Goal: Task Accomplishment & Management: Manage account settings

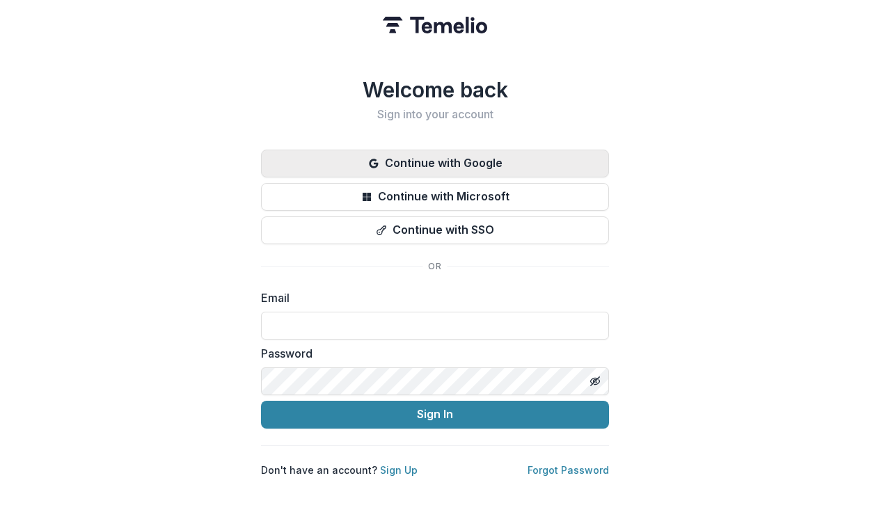
click at [401, 150] on button "Continue with Google" at bounding box center [435, 164] width 348 height 28
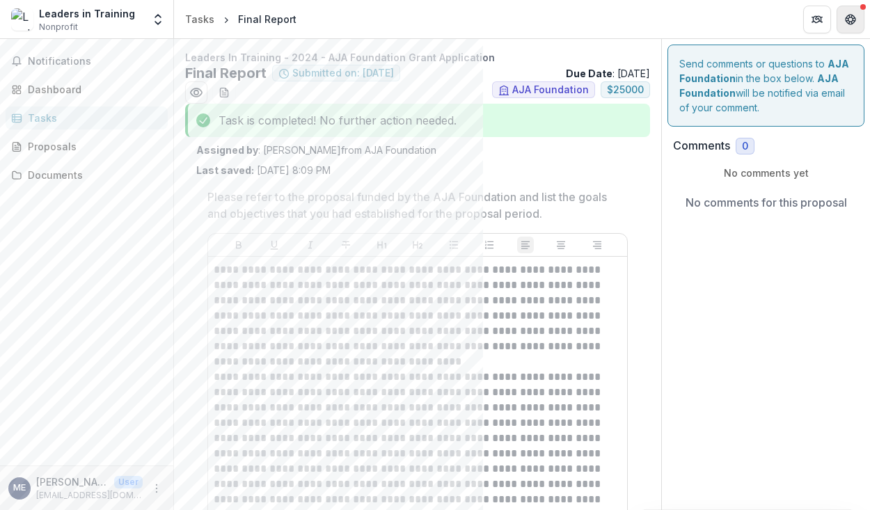
click at [854, 22] on icon "Get Help" at bounding box center [853, 22] width 3 height 3
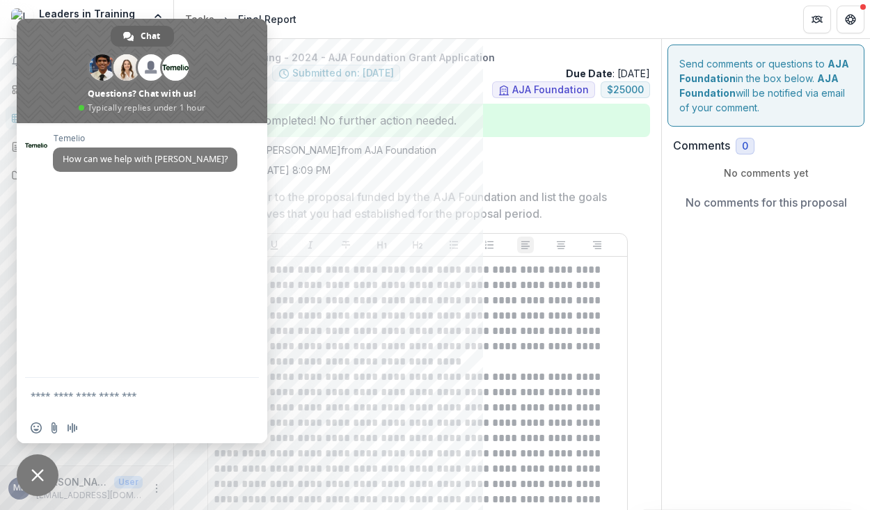
click at [318, 32] on header "Tasks Final Report" at bounding box center [522, 19] width 696 height 38
click at [212, 38] on span at bounding box center [142, 71] width 251 height 104
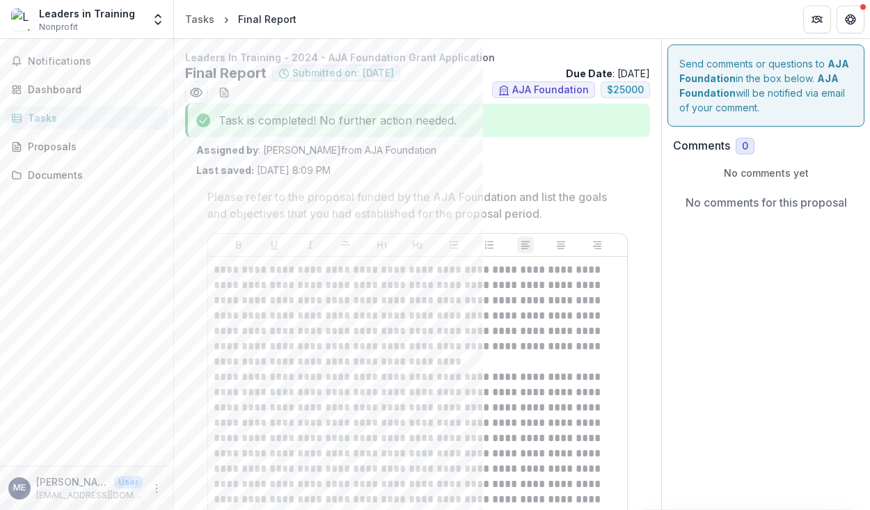
click at [63, 25] on span "Nonprofit" at bounding box center [58, 27] width 39 height 13
click at [161, 488] on icon "More" at bounding box center [156, 488] width 11 height 11
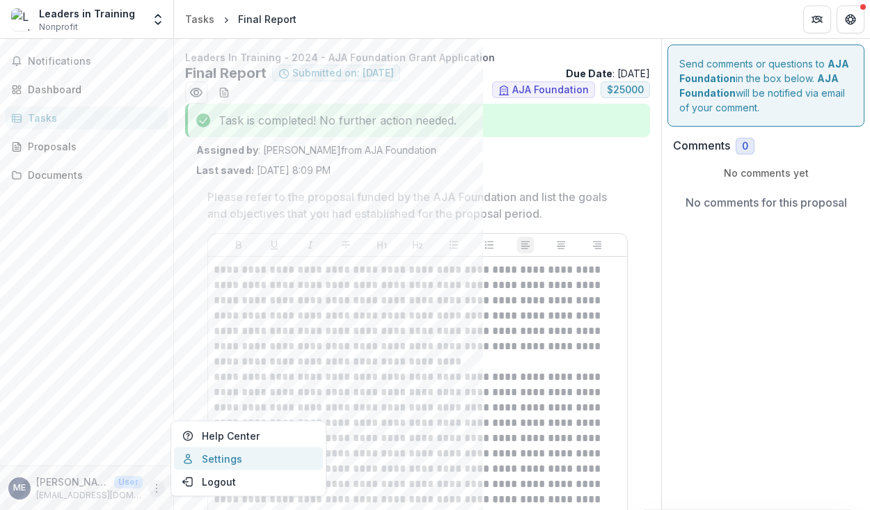
click at [219, 459] on link "Settings" at bounding box center [248, 459] width 149 height 23
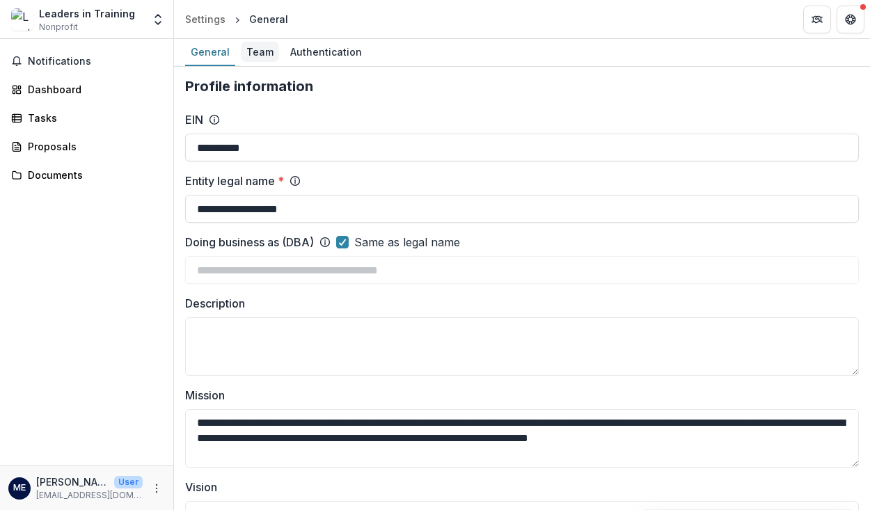
click at [253, 54] on div "Team" at bounding box center [260, 52] width 38 height 20
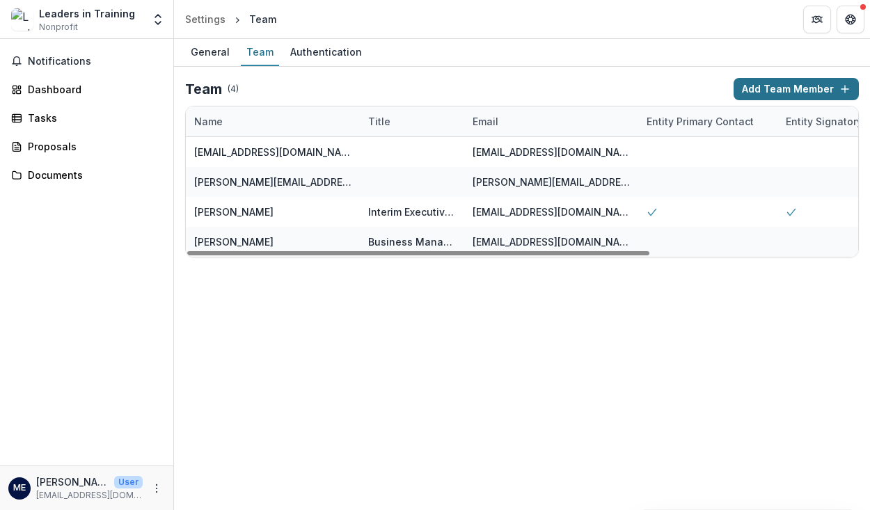
click at [804, 86] on button "Add Team Member" at bounding box center [796, 89] width 125 height 22
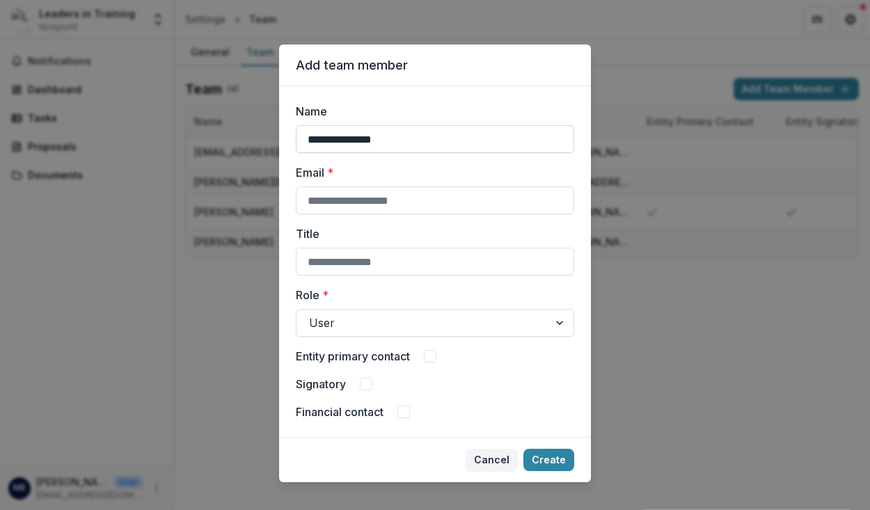
type input "**********"
click at [396, 311] on div "User" at bounding box center [435, 323] width 279 height 28
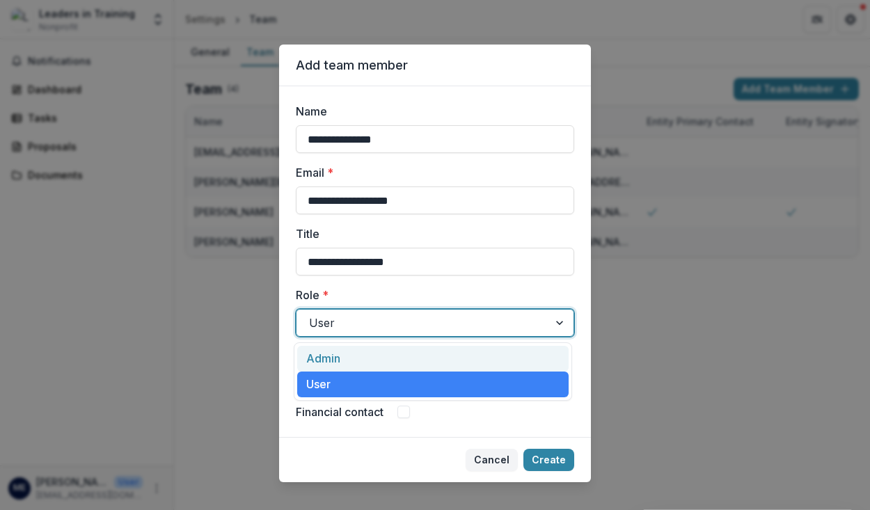
click at [346, 359] on div "Admin" at bounding box center [433, 359] width 272 height 26
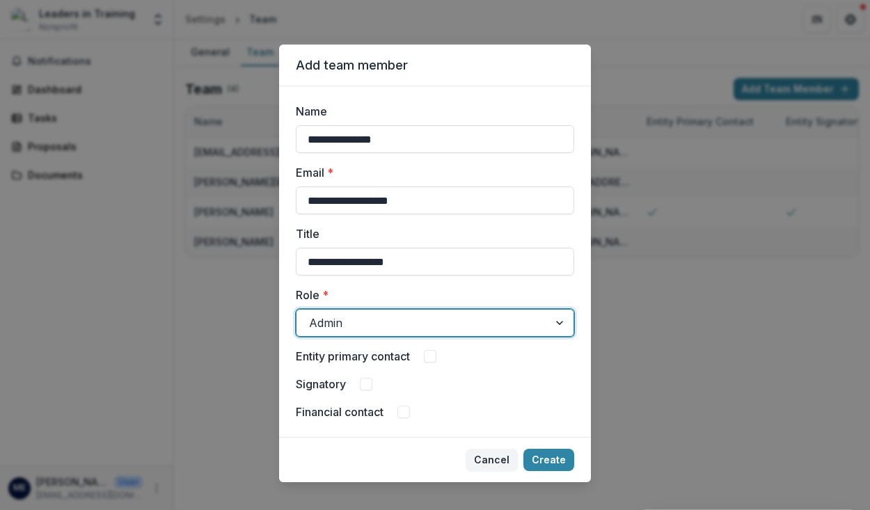
scroll to position [17, 0]
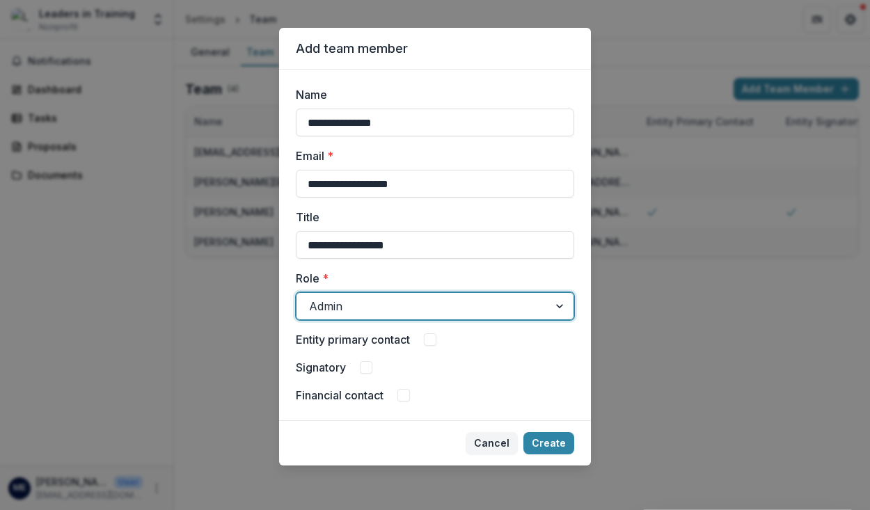
click at [430, 341] on span at bounding box center [430, 340] width 13 height 13
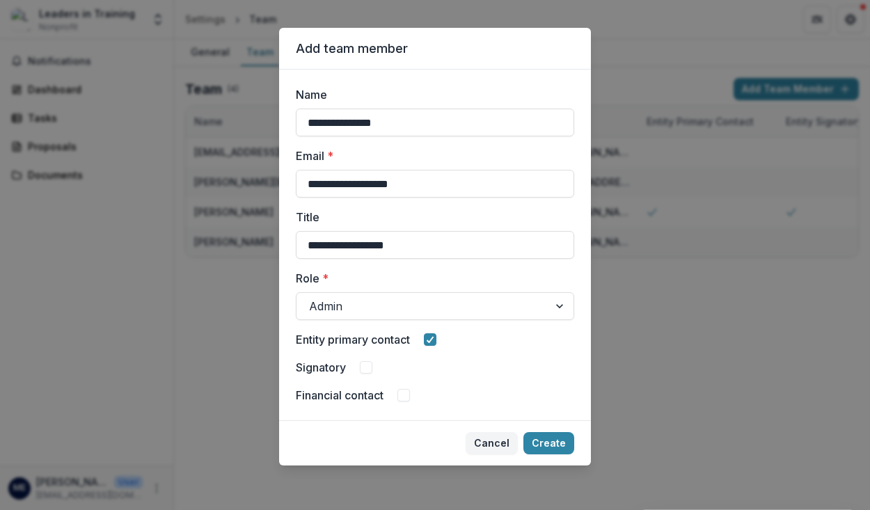
click at [360, 368] on span at bounding box center [366, 367] width 13 height 13
click at [395, 391] on div "Financial contact" at bounding box center [435, 395] width 279 height 17
click at [400, 393] on span at bounding box center [404, 395] width 13 height 13
click at [545, 441] on button "Create" at bounding box center [549, 443] width 51 height 22
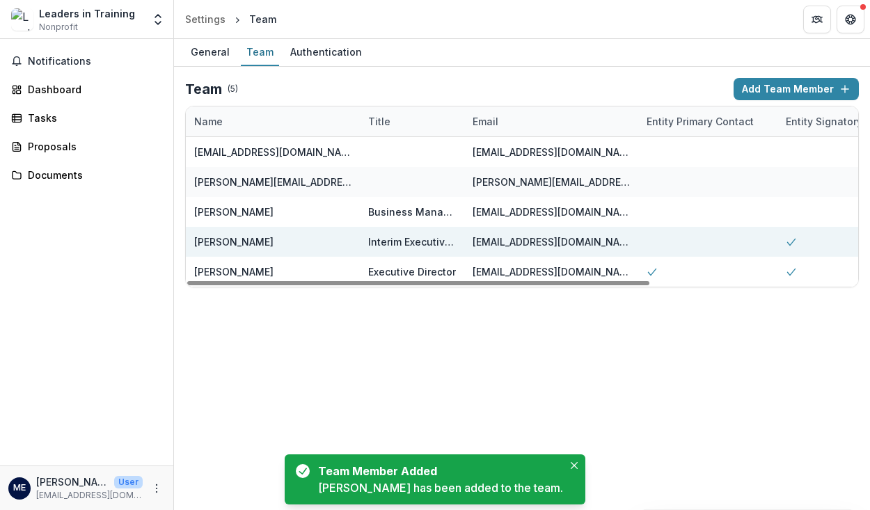
click at [407, 244] on div "Interim Executive Director" at bounding box center [412, 242] width 88 height 15
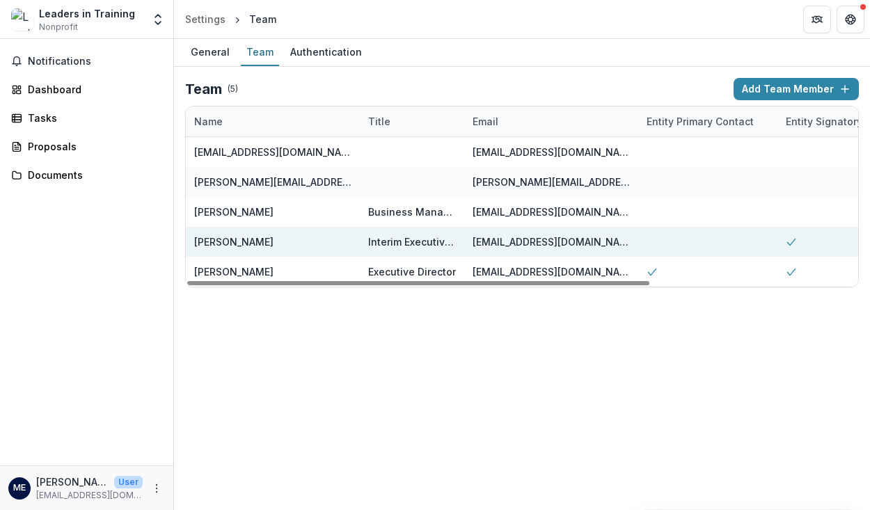
click at [230, 241] on div "[PERSON_NAME]" at bounding box center [233, 242] width 79 height 15
click at [250, 244] on div "[PERSON_NAME]" at bounding box center [233, 242] width 79 height 15
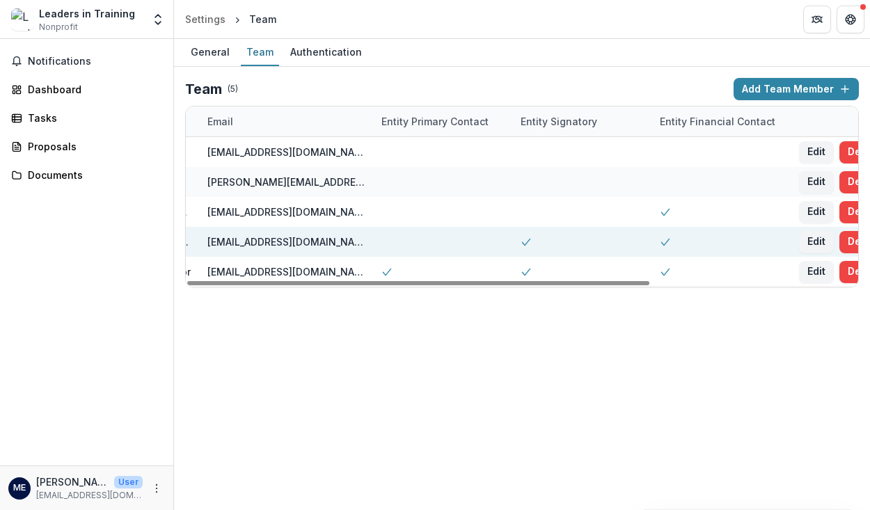
scroll to position [0, 302]
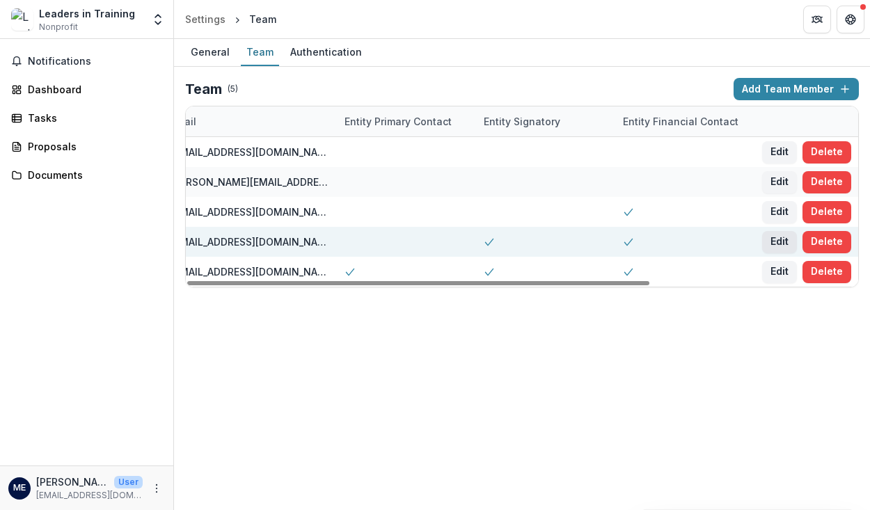
click at [790, 239] on button "Edit" at bounding box center [779, 242] width 35 height 22
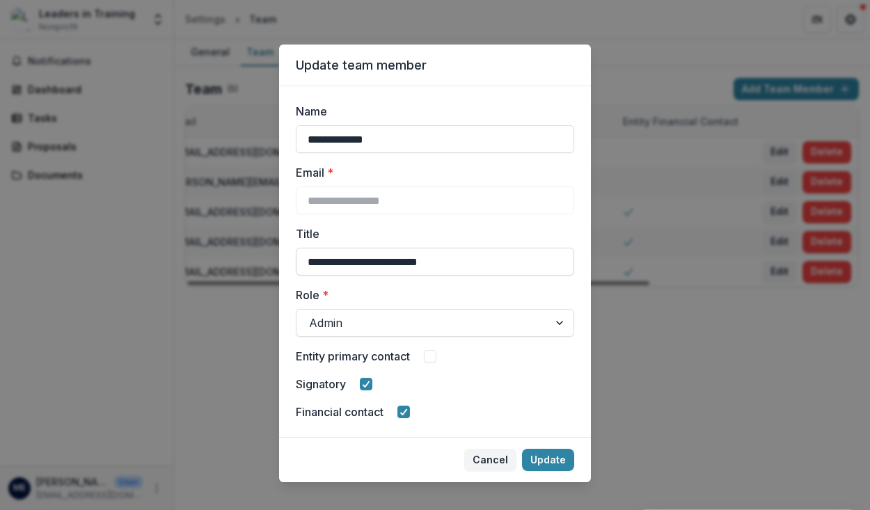
click at [365, 264] on input "**********" at bounding box center [435, 262] width 279 height 28
click at [431, 264] on input "**********" at bounding box center [435, 262] width 279 height 28
type input "**********"
click at [445, 321] on div at bounding box center [422, 322] width 227 height 19
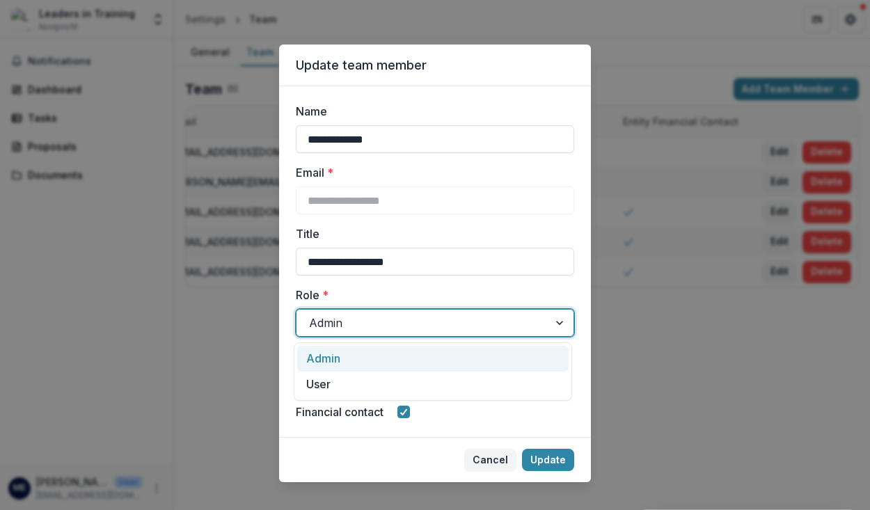
click at [451, 288] on label "Role *" at bounding box center [431, 295] width 270 height 17
click at [313, 315] on input "Role *" at bounding box center [310, 323] width 3 height 17
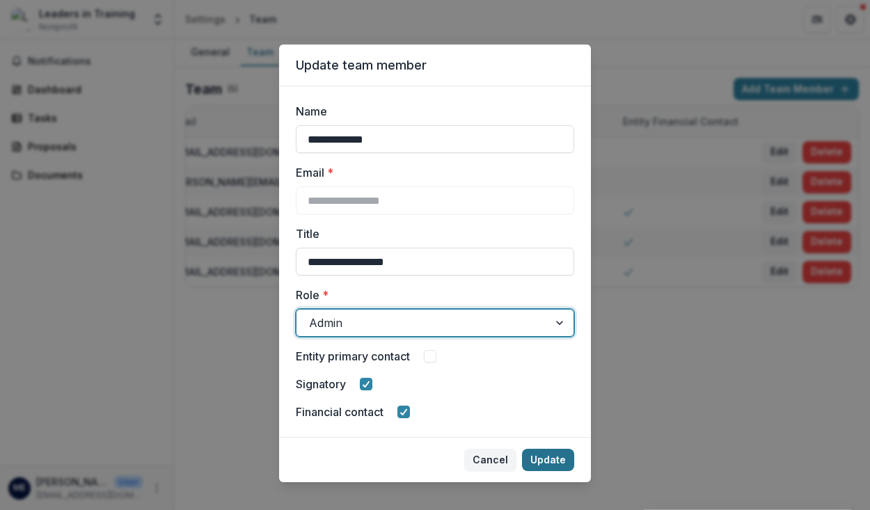
click at [547, 464] on button "Update" at bounding box center [548, 460] width 52 height 22
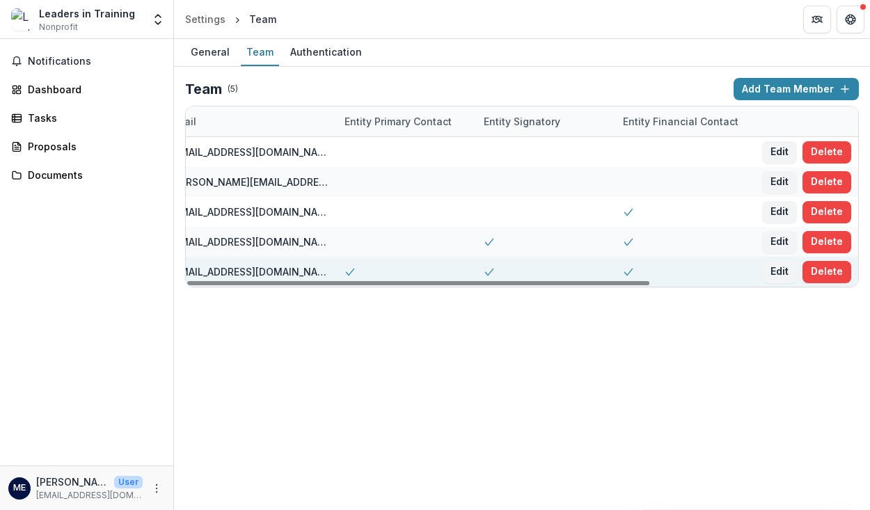
scroll to position [0, 0]
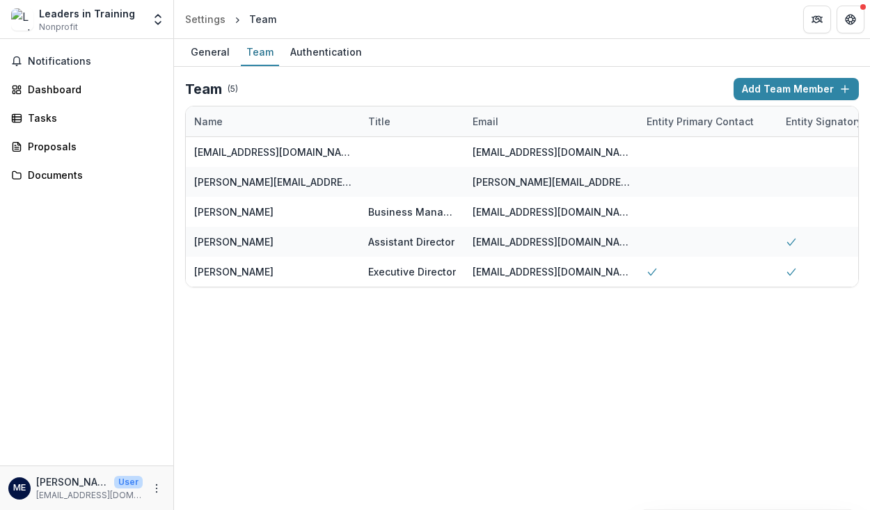
click at [604, 53] on div "General Team Authentication" at bounding box center [522, 53] width 696 height 28
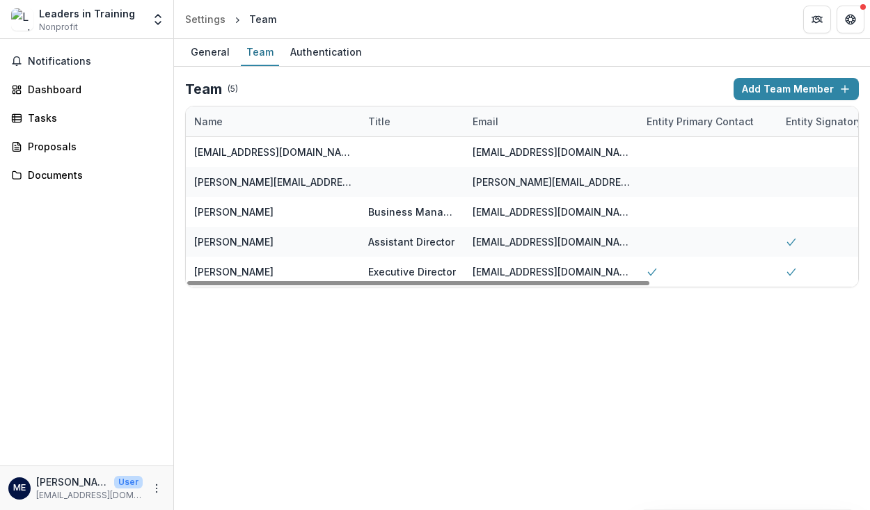
click at [344, 352] on div "General Team Authentication Team ( 5 ) Add Team Member Name Title Email Entity …" at bounding box center [522, 274] width 696 height 471
click at [49, 101] on div "Notifications Dashboard Tasks Proposals Documents" at bounding box center [86, 252] width 173 height 427
click at [49, 93] on div "Dashboard" at bounding box center [92, 89] width 129 height 15
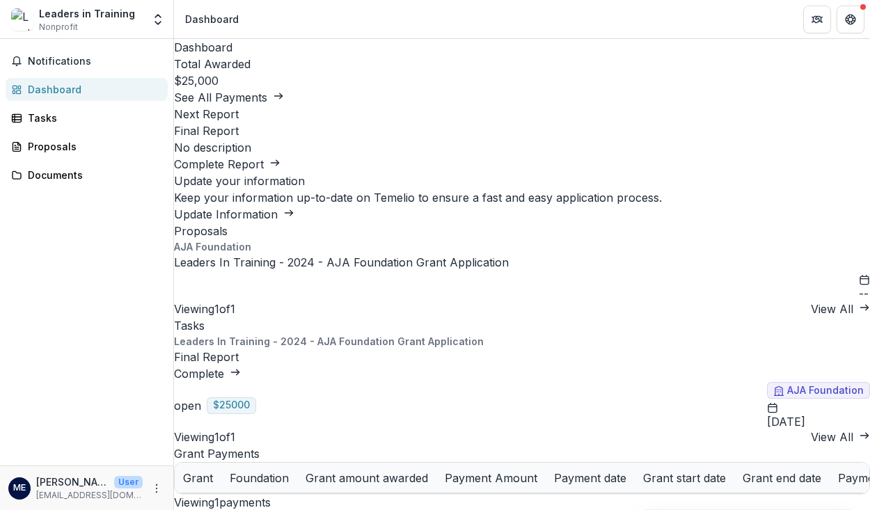
click at [432, 269] on link "Leaders In Training - 2024 - AJA Foundation Grant Application" at bounding box center [341, 263] width 335 height 14
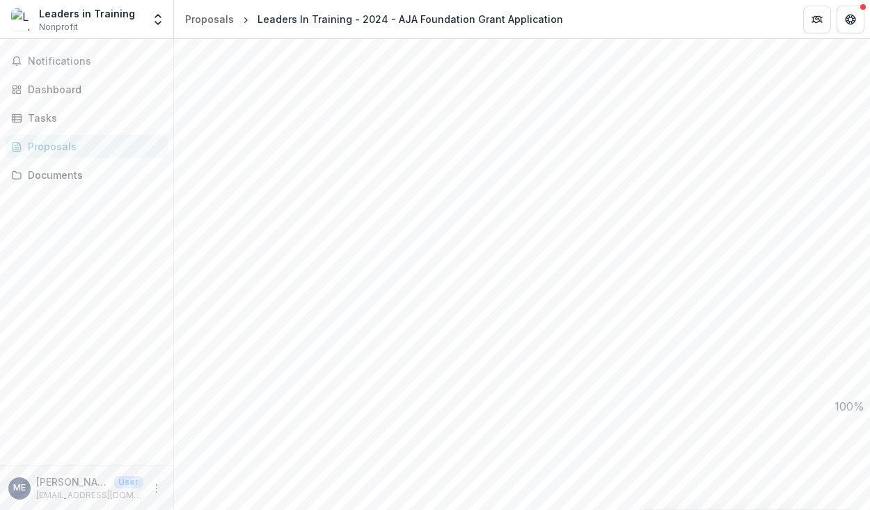
scroll to position [536, 0]
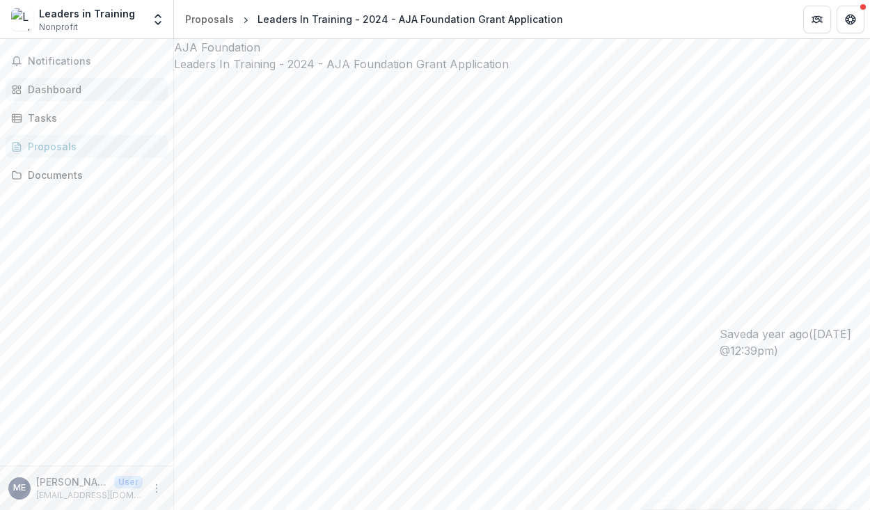
click at [82, 93] on div "Dashboard" at bounding box center [92, 89] width 129 height 15
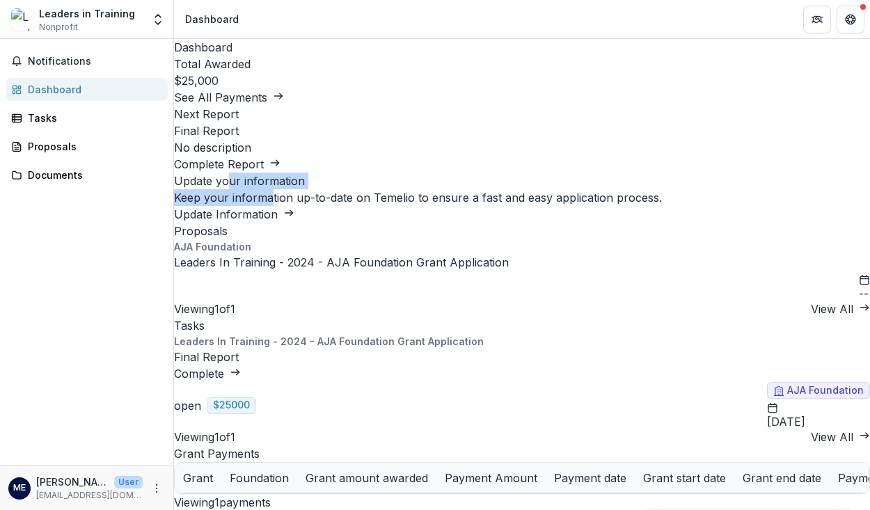
drag, startPoint x: 745, startPoint y: 125, endPoint x: 707, endPoint y: 97, distance: 47.8
click at [708, 173] on div "Update your information Keep your information up-to-date on [PERSON_NAME] to en…" at bounding box center [522, 198] width 696 height 50
click at [707, 173] on h2 "Update your information" at bounding box center [522, 181] width 696 height 17
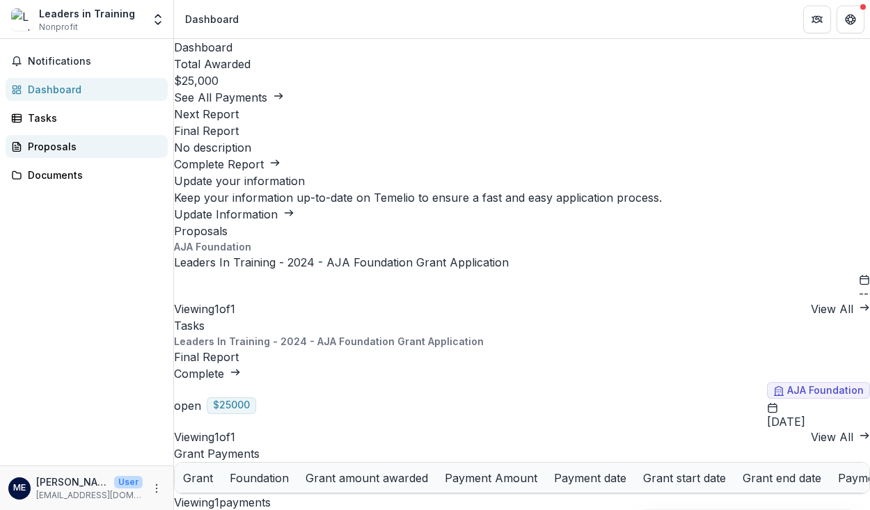
click at [77, 138] on link "Proposals" at bounding box center [87, 146] width 162 height 23
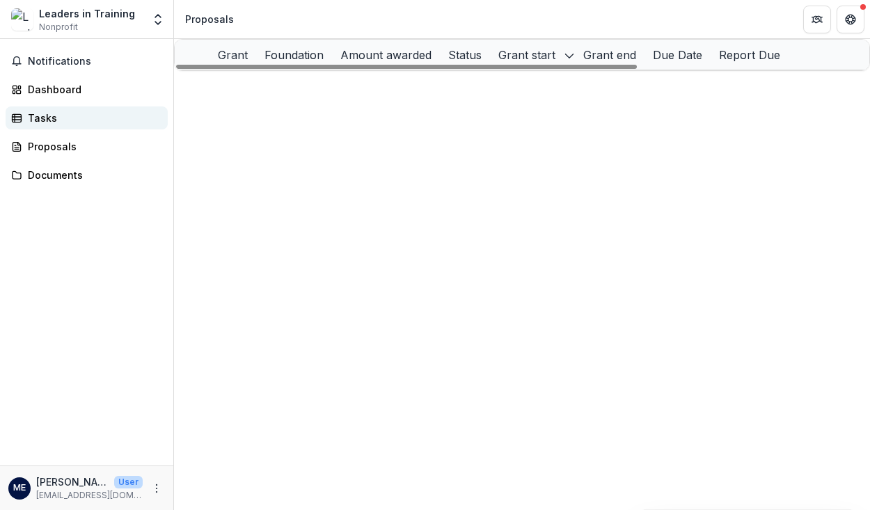
click at [49, 115] on div "Tasks" at bounding box center [92, 118] width 129 height 15
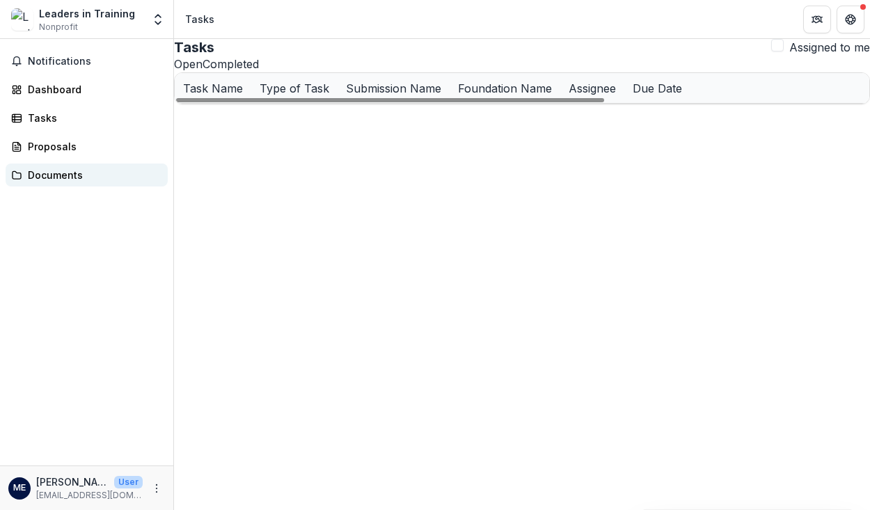
click at [125, 178] on div "Documents" at bounding box center [92, 175] width 129 height 15
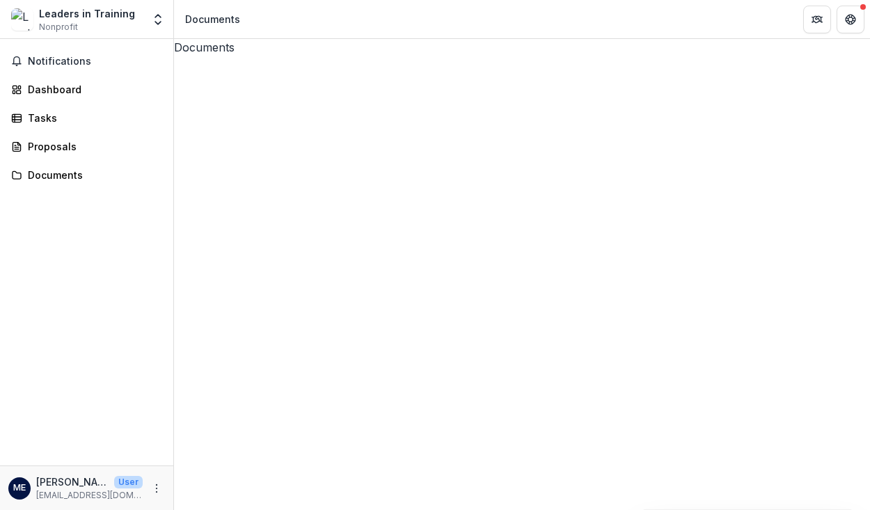
click at [471, 89] on div "Leaders In Training - 2024 - AJA Foundation Grant Application" at bounding box center [522, 432] width 696 height 752
click at [850, 30] on button "Get Help" at bounding box center [851, 20] width 28 height 28
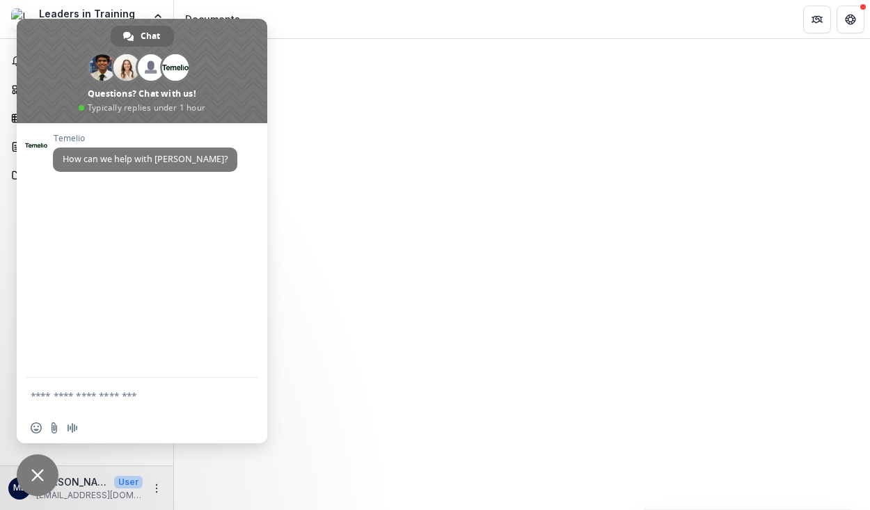
click at [366, 368] on div "Documents Leaders In Training - 2024 - AJA Foundation Grant Application Leaders…" at bounding box center [522, 274] width 696 height 471
click at [308, 43] on div "Documents" at bounding box center [522, 47] width 696 height 17
click at [279, 20] on header "Documents" at bounding box center [522, 19] width 696 height 38
click at [33, 463] on span "Close chat" at bounding box center [38, 476] width 42 height 42
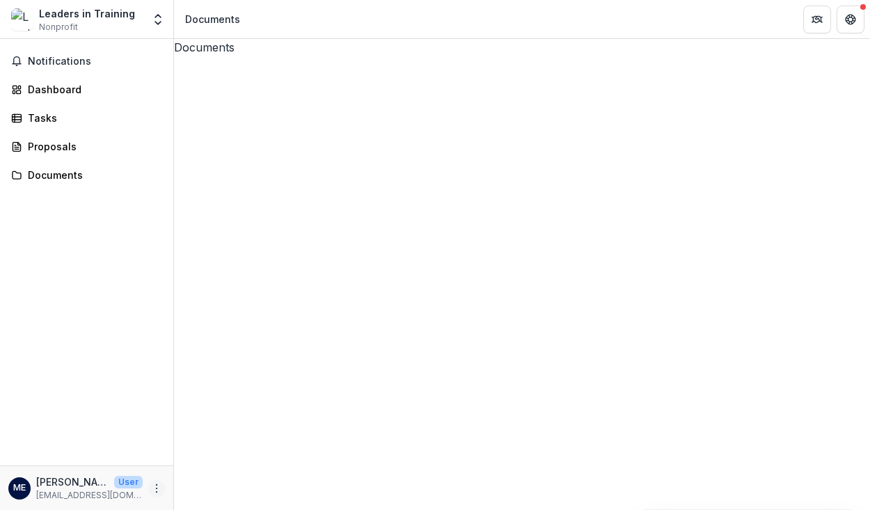
click at [162, 488] on button "More" at bounding box center [156, 488] width 17 height 17
click at [213, 462] on link "Settings" at bounding box center [248, 459] width 149 height 23
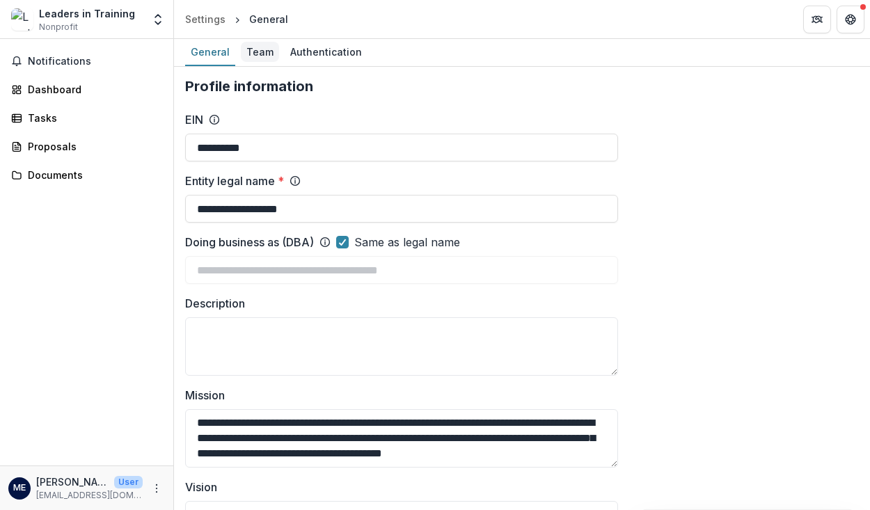
click at [253, 56] on div "Team" at bounding box center [260, 52] width 38 height 20
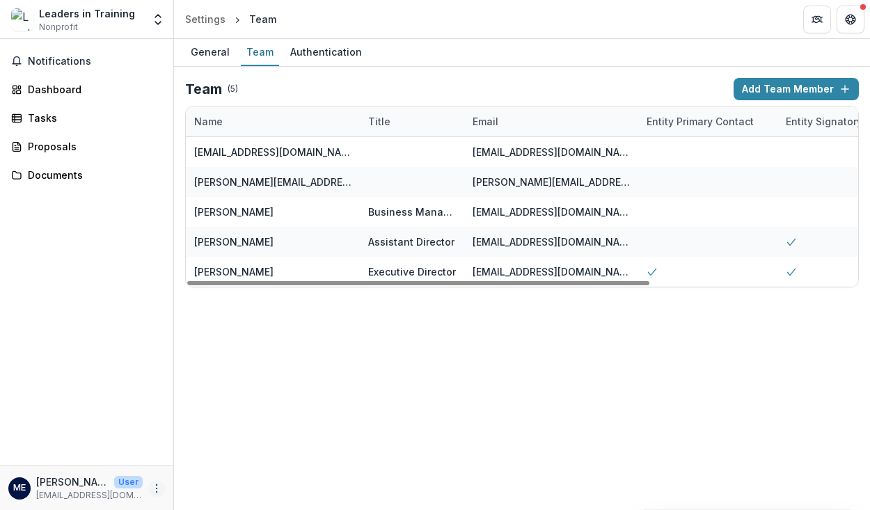
click at [153, 487] on icon "More" at bounding box center [156, 488] width 11 height 11
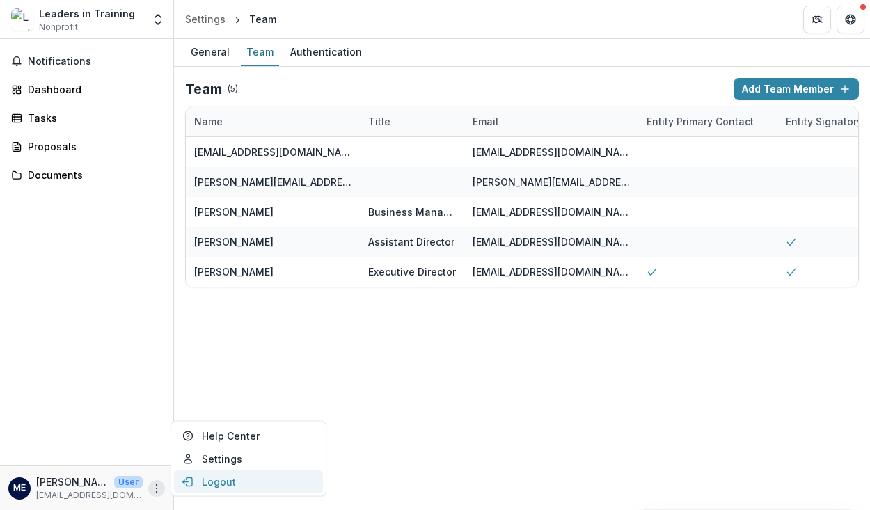
click at [223, 486] on button "Logout" at bounding box center [248, 482] width 149 height 23
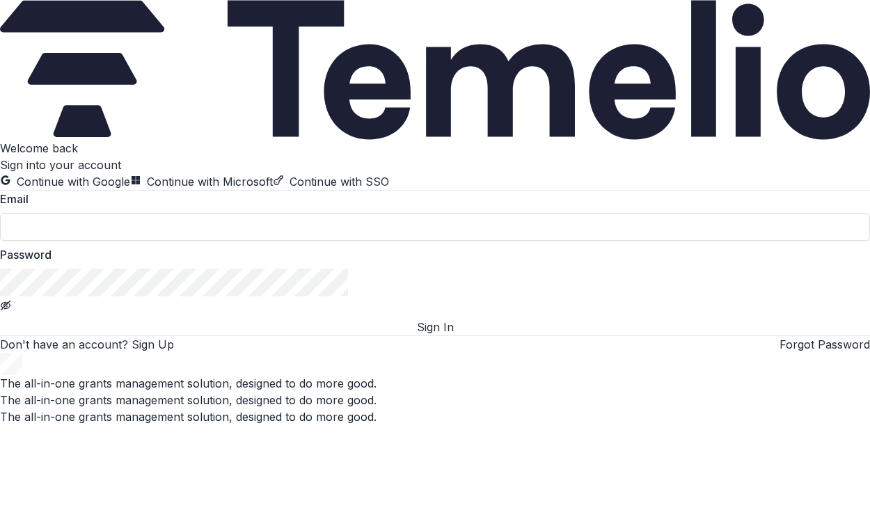
click at [130, 173] on button "Continue with Google" at bounding box center [65, 181] width 130 height 17
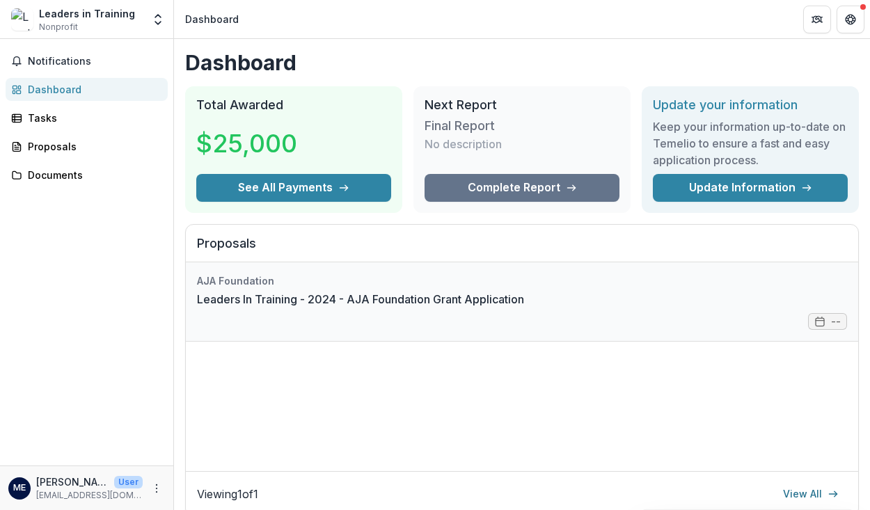
click at [467, 304] on link "Leaders In Training - 2024 - AJA Foundation Grant Application" at bounding box center [360, 299] width 327 height 17
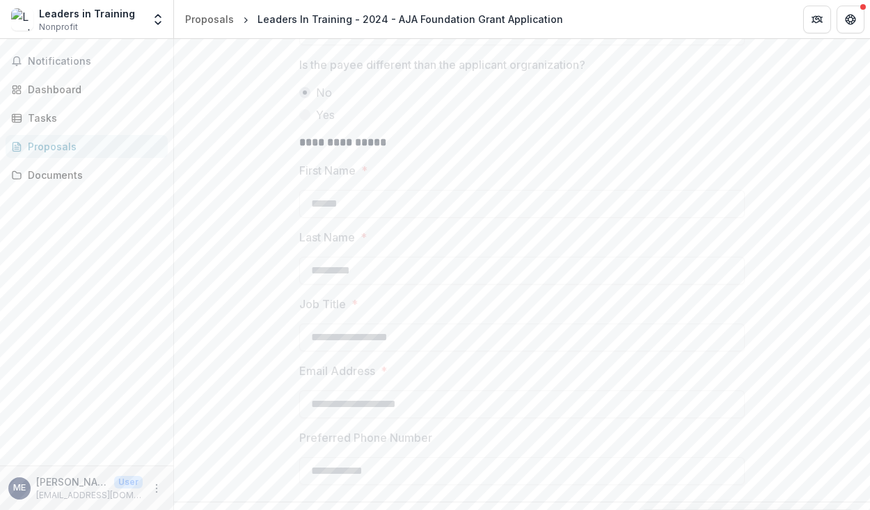
scroll to position [536, 0]
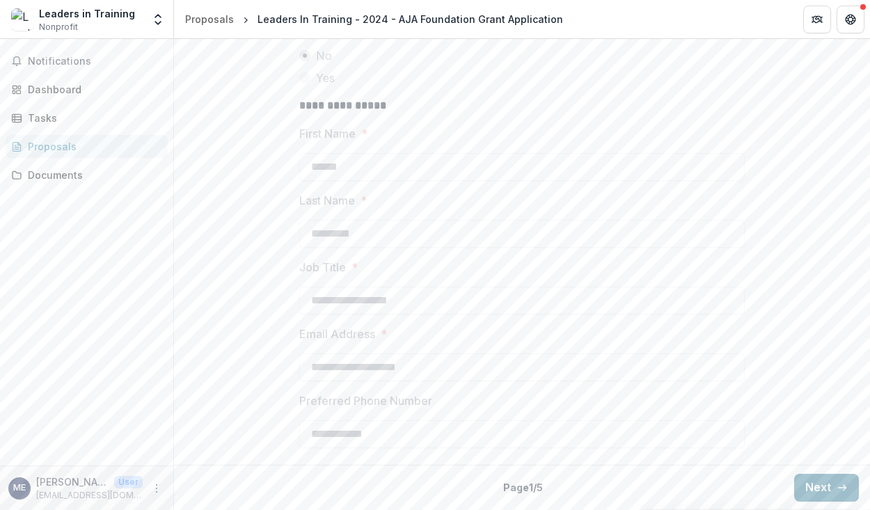
click at [819, 494] on button "Next" at bounding box center [827, 488] width 65 height 28
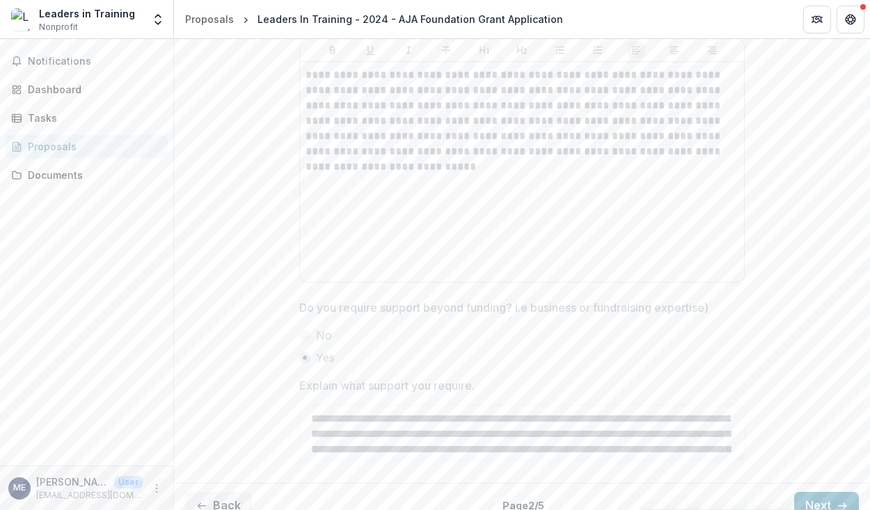
scroll to position [1905, 0]
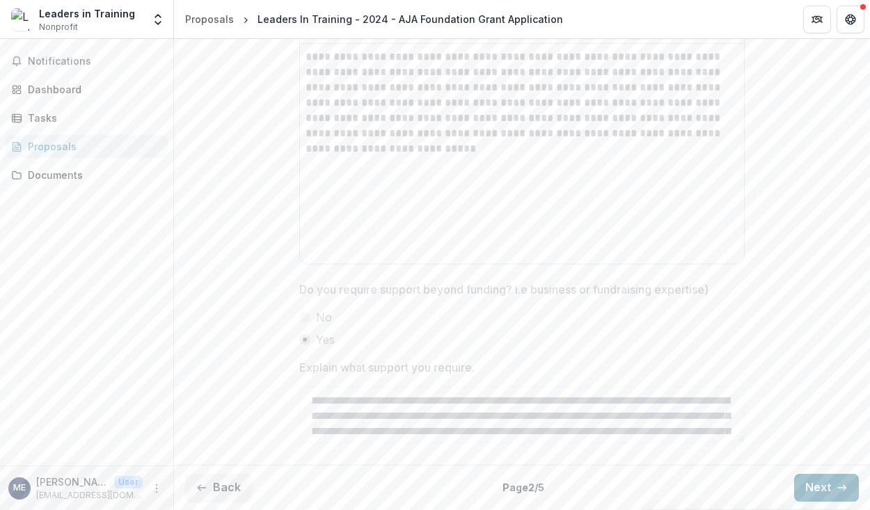
click at [811, 478] on button "Next" at bounding box center [827, 488] width 65 height 28
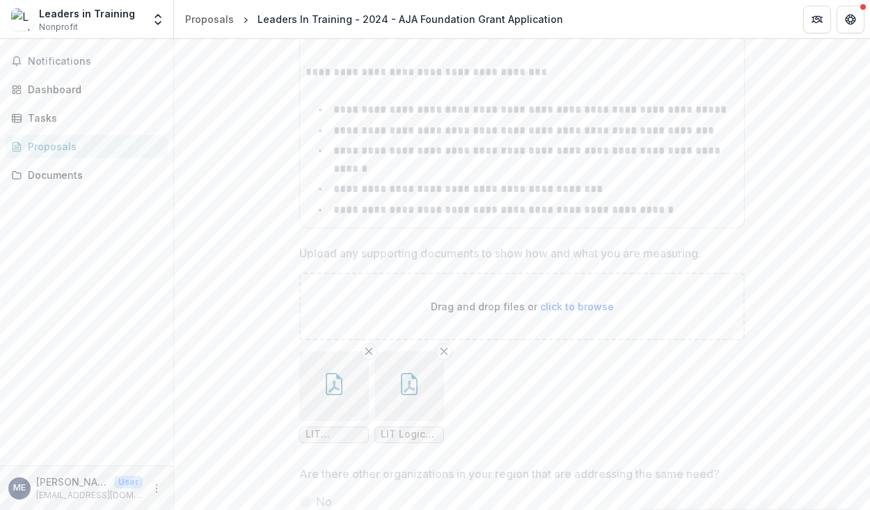
scroll to position [1438, 0]
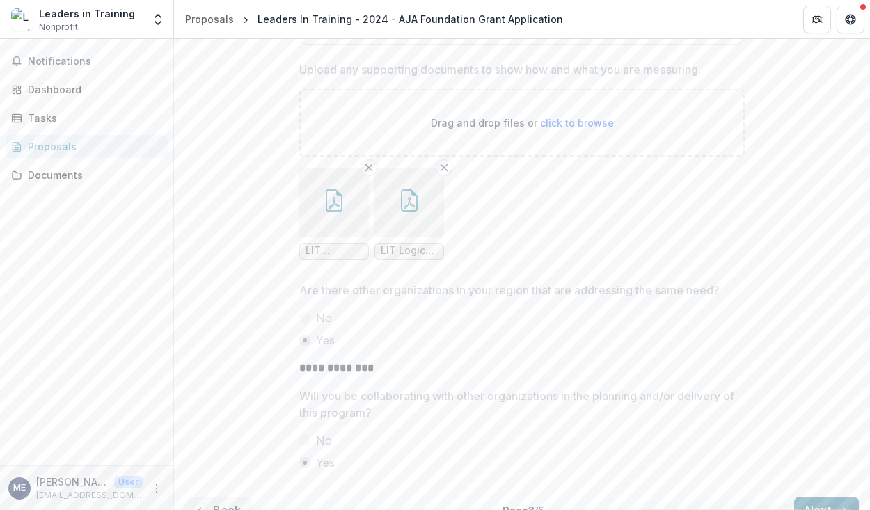
click at [799, 497] on button "Next" at bounding box center [827, 511] width 65 height 28
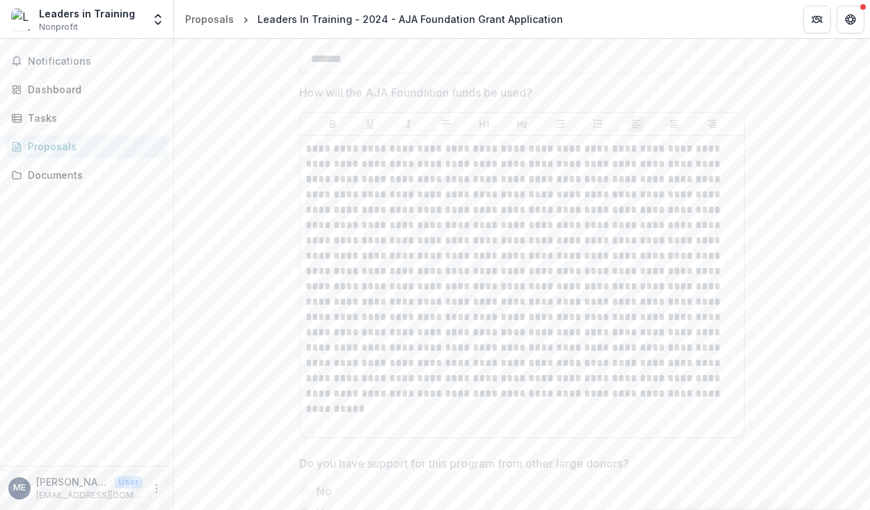
scroll to position [389, 0]
click at [556, 247] on p at bounding box center [522, 270] width 433 height 260
click at [86, 92] on div "Dashboard" at bounding box center [92, 89] width 129 height 15
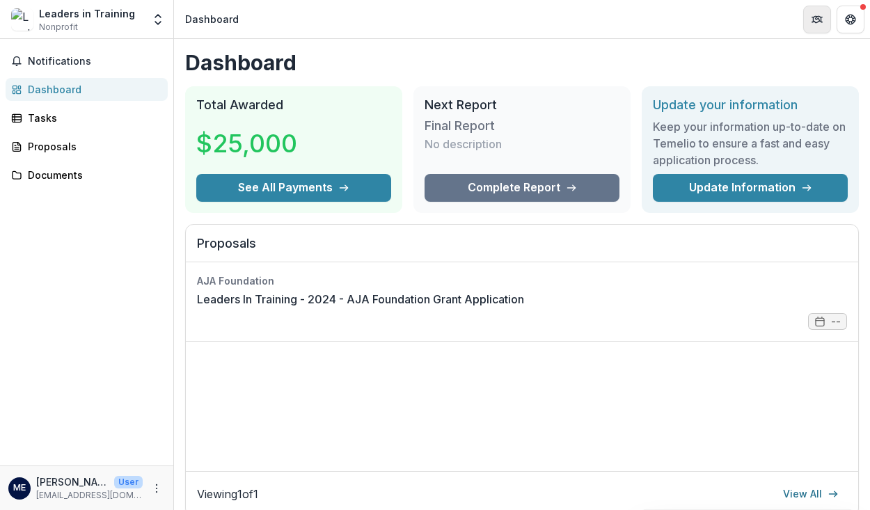
click at [820, 22] on icon "Partners" at bounding box center [817, 19] width 11 height 11
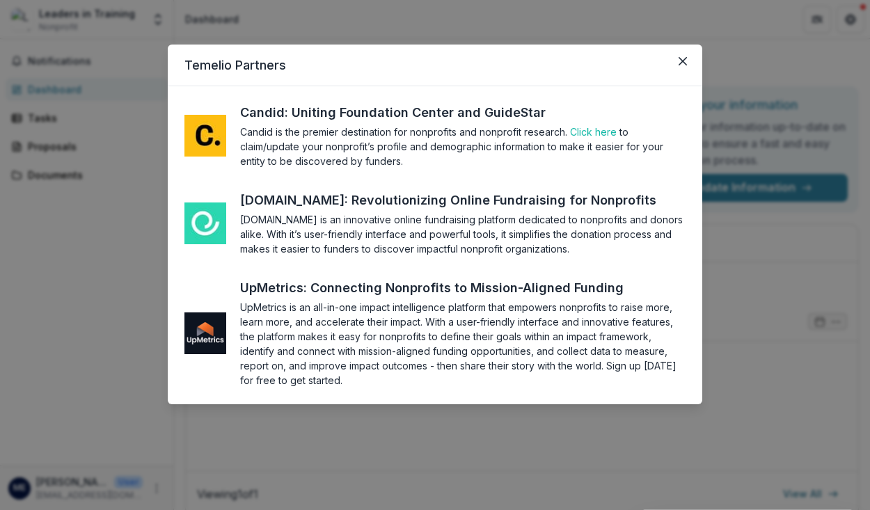
click at [678, 72] on header "Temelio Partners" at bounding box center [435, 66] width 535 height 42
click at [678, 64] on button "Close" at bounding box center [683, 61] width 22 height 22
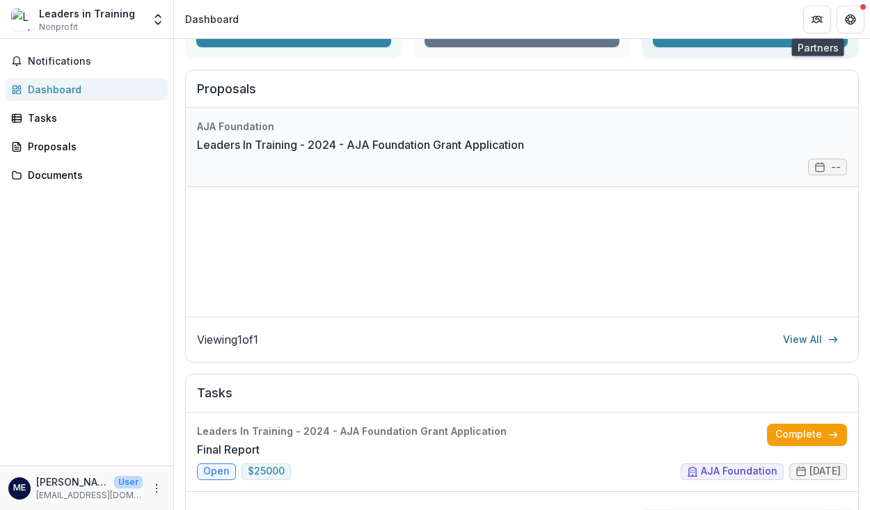
scroll to position [139, 0]
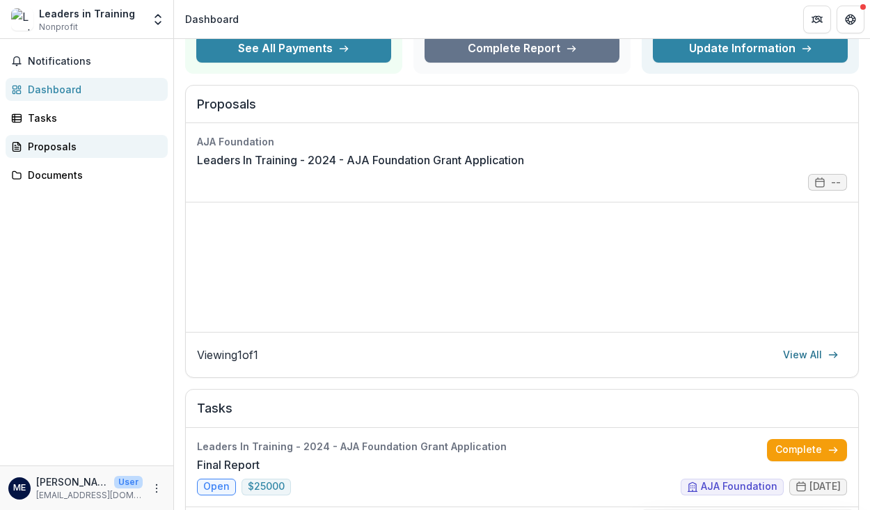
click at [94, 136] on link "Proposals" at bounding box center [87, 146] width 162 height 23
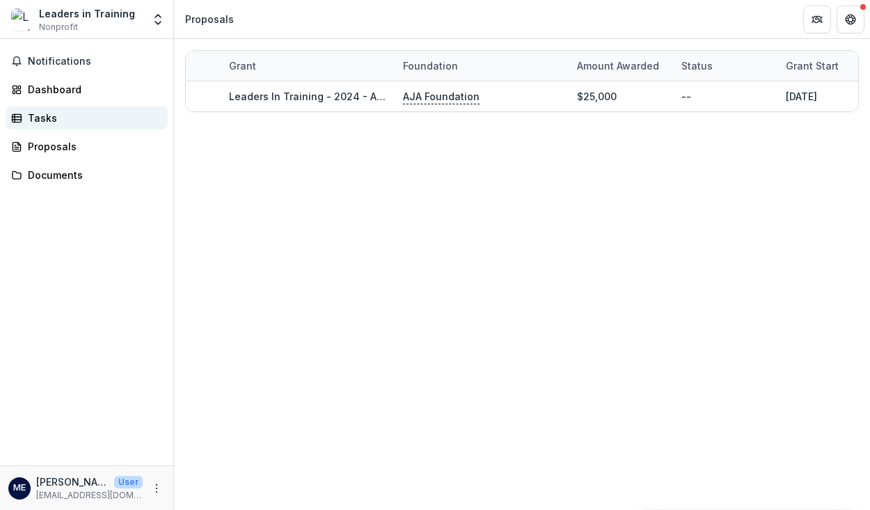
click at [80, 120] on div "Tasks" at bounding box center [92, 118] width 129 height 15
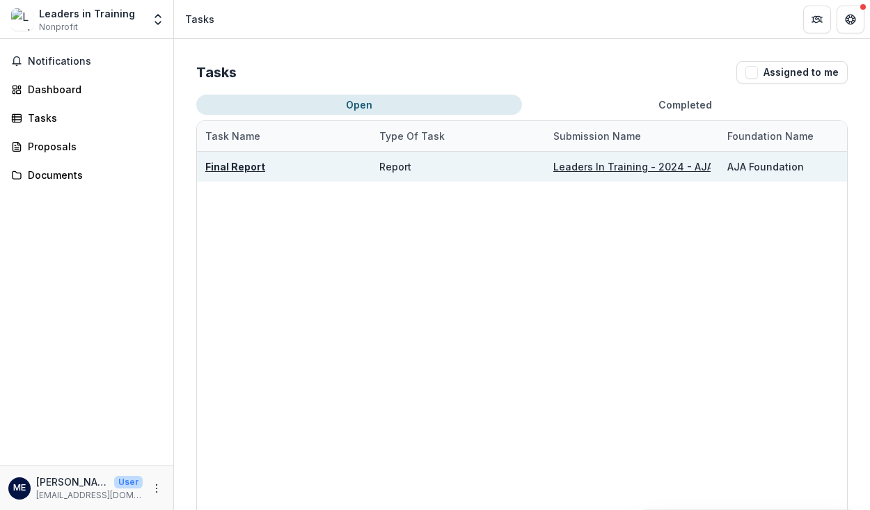
click at [253, 162] on u "Final Report" at bounding box center [235, 167] width 60 height 12
